Goal: Task Accomplishment & Management: Manage account settings

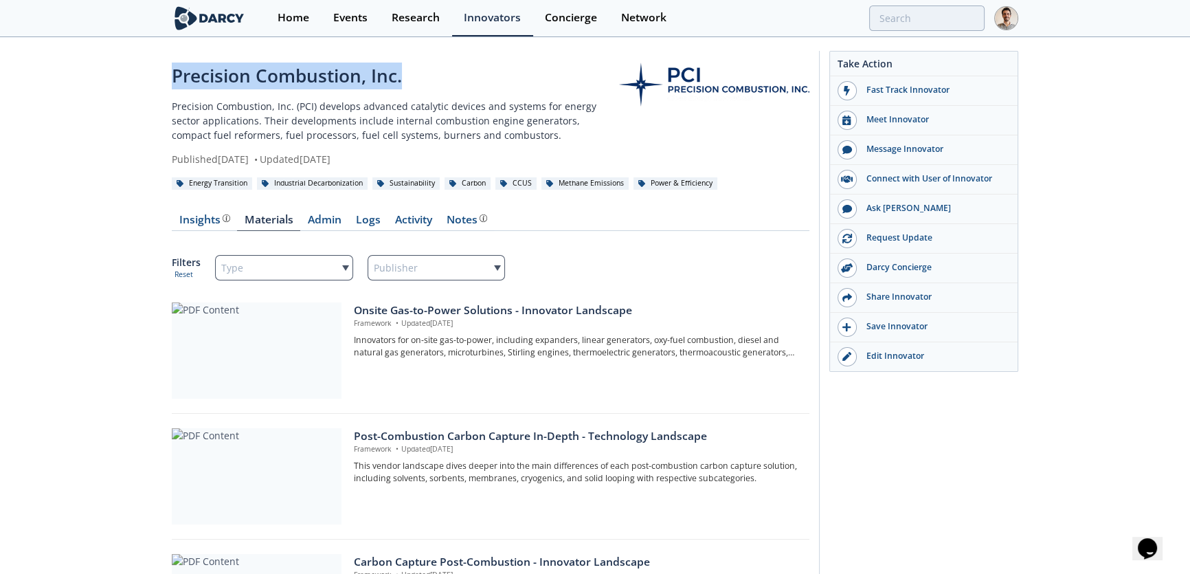
drag, startPoint x: 172, startPoint y: 80, endPoint x: 417, endPoint y: 76, distance: 244.7
click at [417, 76] on div "Precision Combustion, Inc." at bounding box center [395, 76] width 447 height 27
click at [321, 225] on link "Admin" at bounding box center [324, 222] width 48 height 16
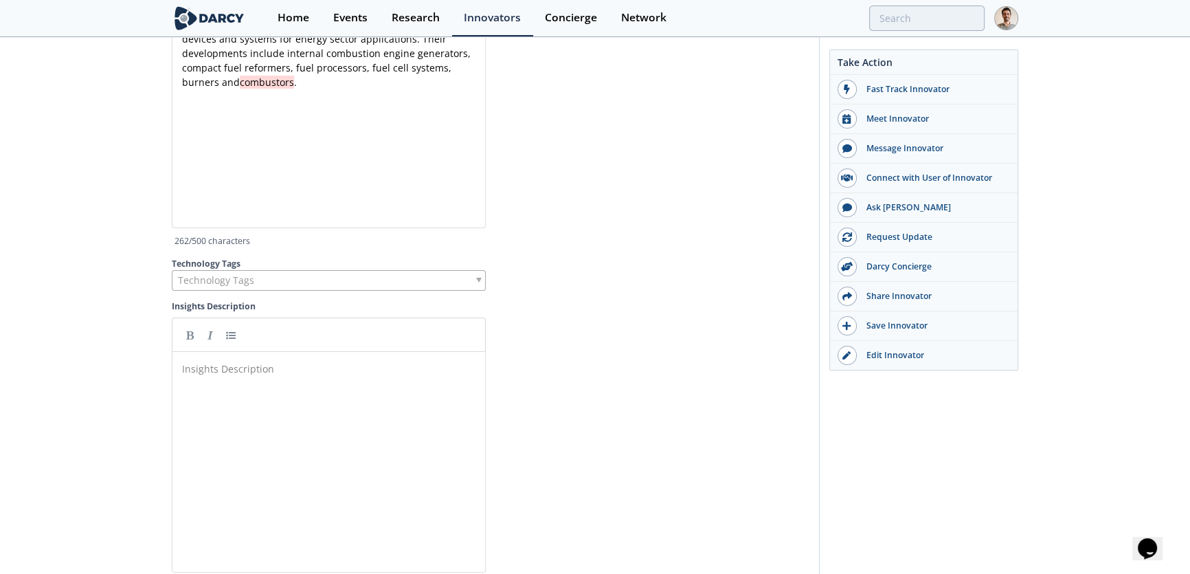
scroll to position [3374, 0]
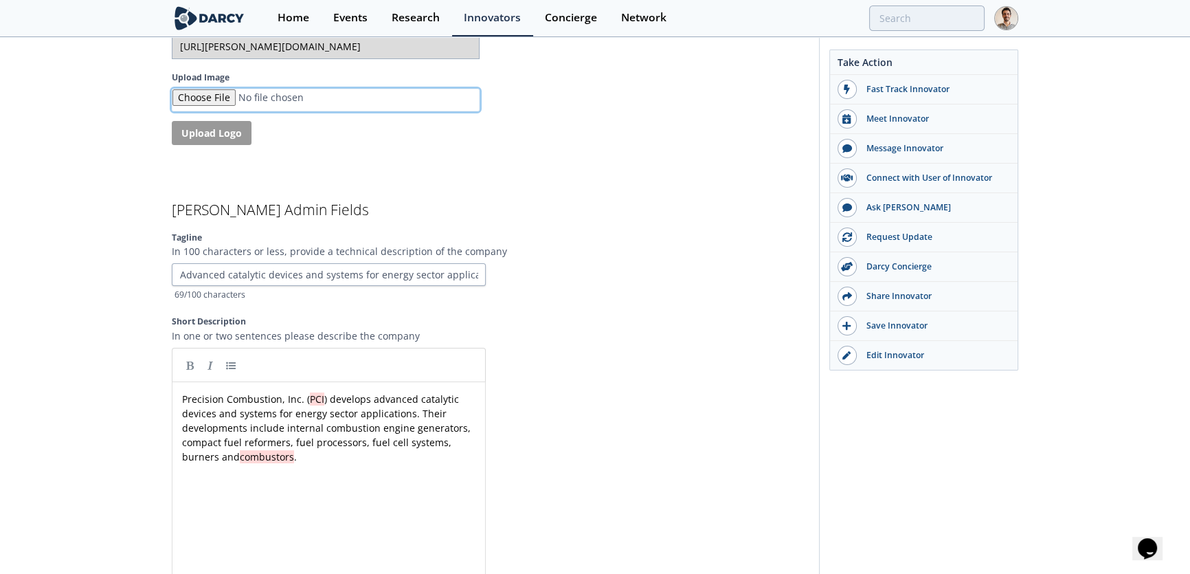
click at [251, 90] on input "Upload Image" at bounding box center [326, 100] width 308 height 23
type input "C:\fakepath\pci-primary-solid-full-color-rgb-900px-w-72ppi-1.png"
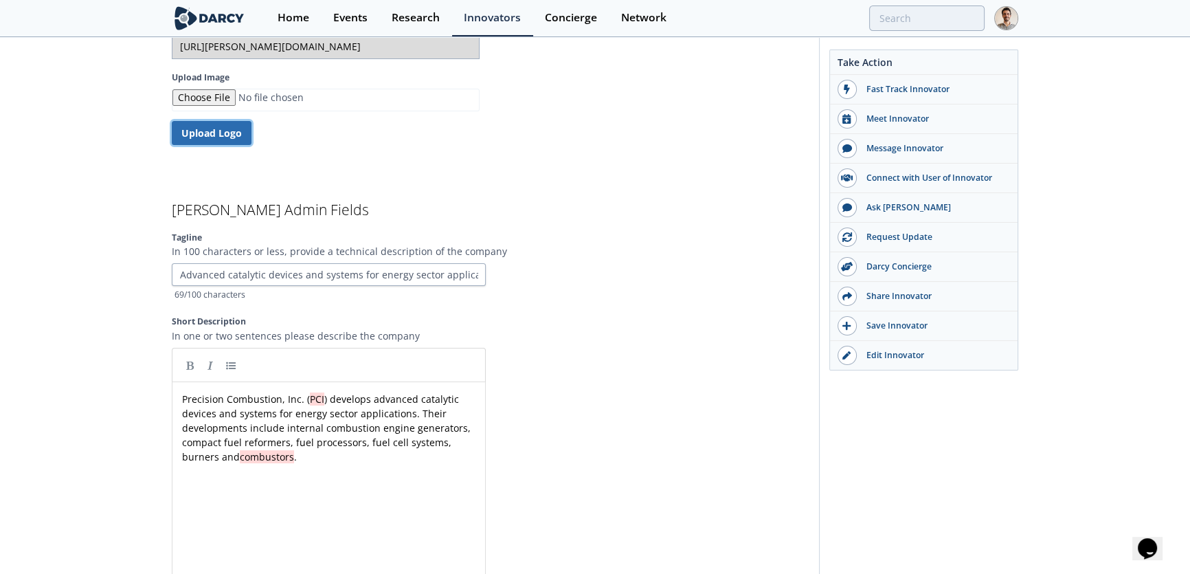
click at [240, 127] on button "Upload Logo" at bounding box center [212, 133] width 80 height 24
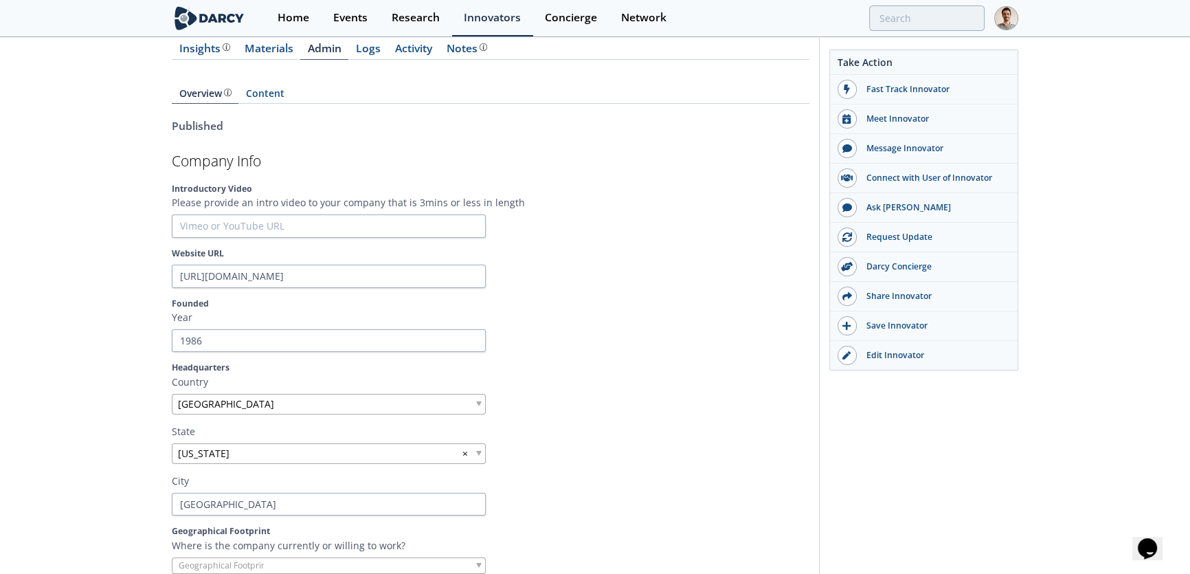
scroll to position [0, 0]
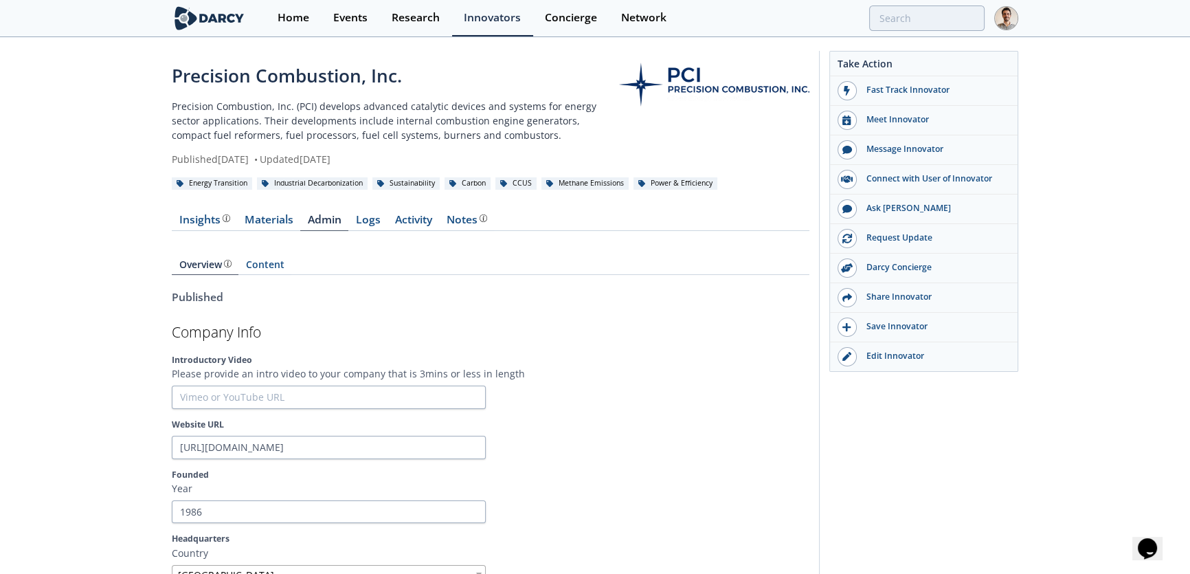
type input "[URL][PERSON_NAME][DOMAIN_NAME]"
